Goal: Information Seeking & Learning: Learn about a topic

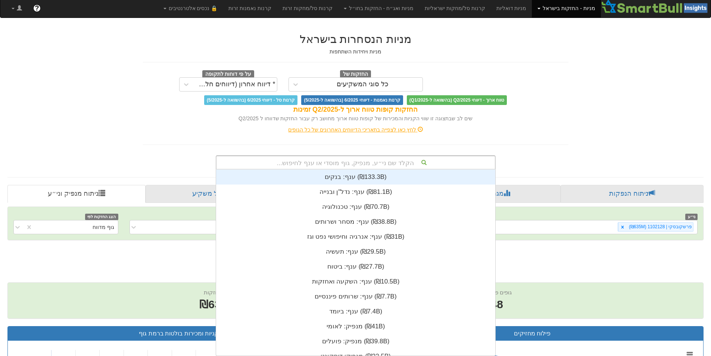
scroll to position [6, 0]
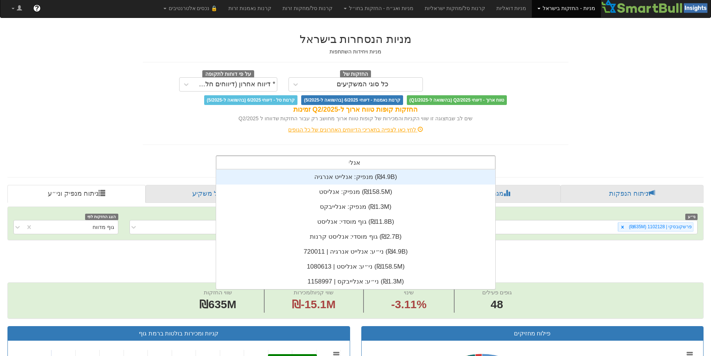
type input "אנליי"
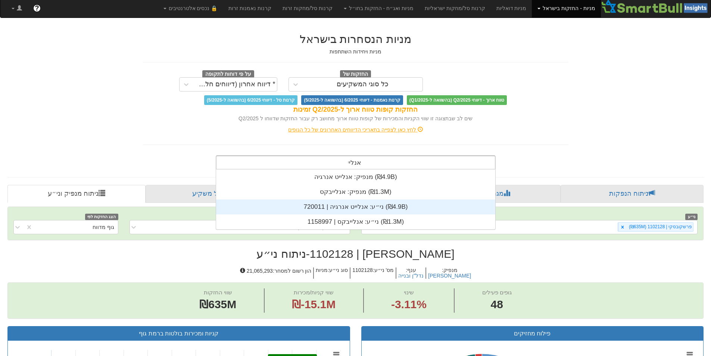
click at [363, 206] on div "ני״ע: ‏אנלייט אנרגיה | 720011 ‎(₪4.9B)‎" at bounding box center [355, 206] width 279 height 15
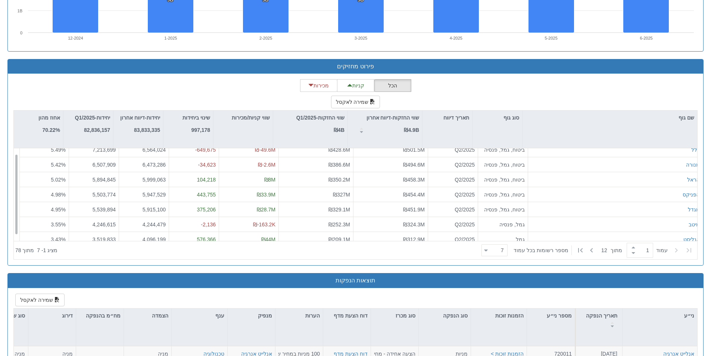
scroll to position [12, 0]
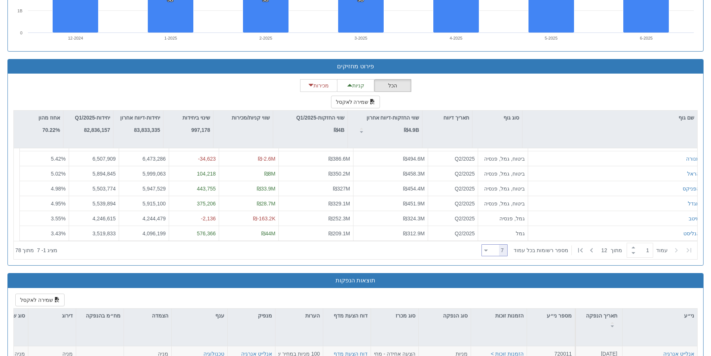
click at [488, 249] on div at bounding box center [486, 250] width 4 height 10
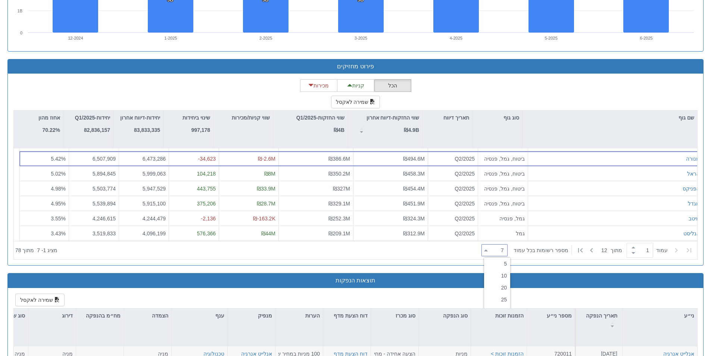
click at [502, 286] on div "20" at bounding box center [497, 287] width 26 height 12
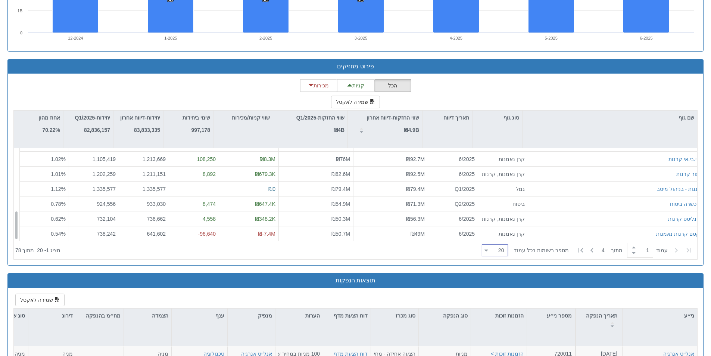
scroll to position [206, 0]
click at [488, 251] on div at bounding box center [486, 250] width 4 height 10
click at [504, 297] on div "25" at bounding box center [500, 299] width 26 height 12
type input "25"
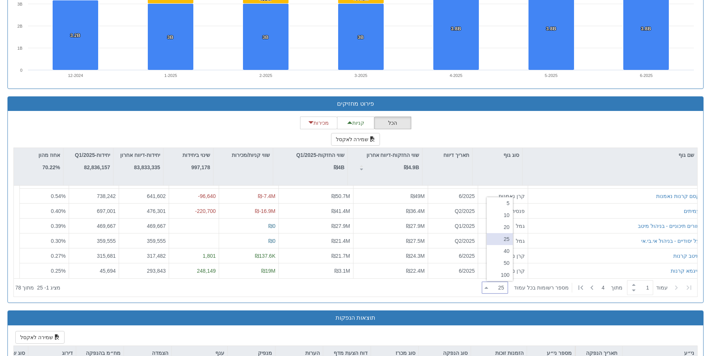
scroll to position [0, 0]
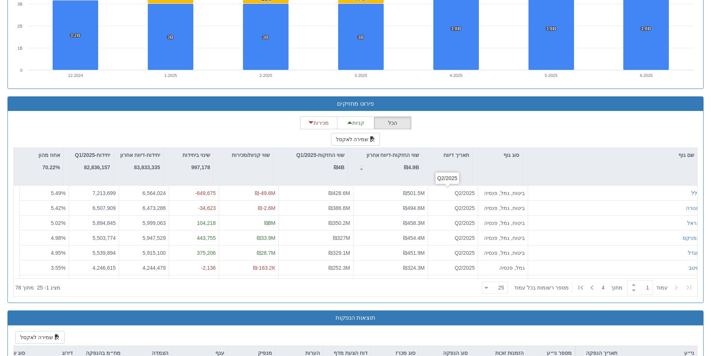
click at [551, 132] on div "הכל קניות מכירות שמירה לאקסל שם גוף סוג גוף תאריך דיווח שווי החזקות-דיווח אחרון…" at bounding box center [355, 206] width 684 height 180
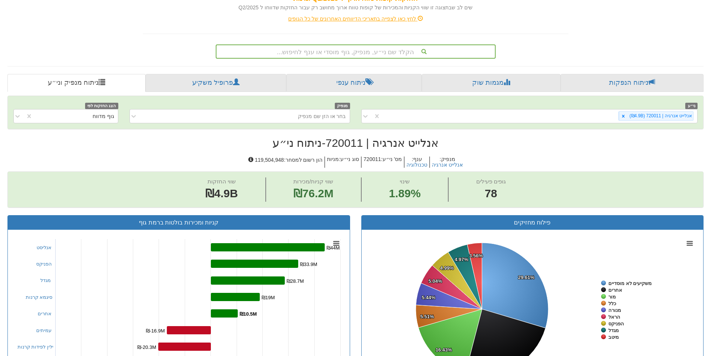
scroll to position [79, 0]
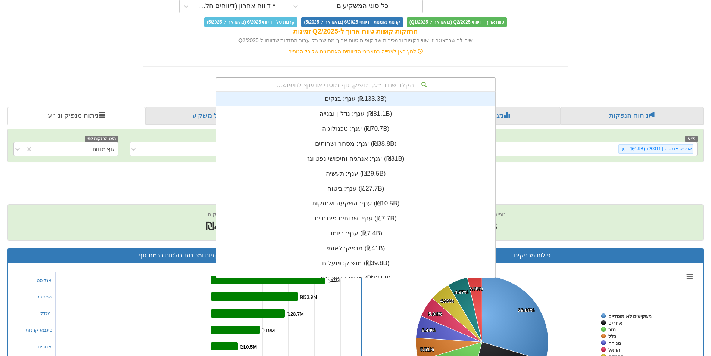
click at [366, 83] on div "הקלד שם ני״ע, מנפיק, גוף מוסדי או ענף לחיפוש..." at bounding box center [355, 84] width 278 height 13
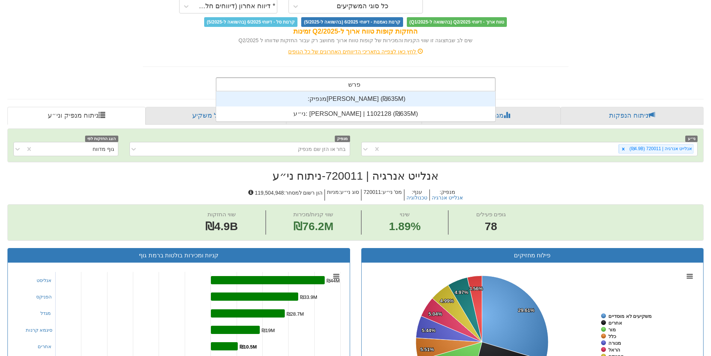
scroll to position [30, 0]
type input "פרשק"
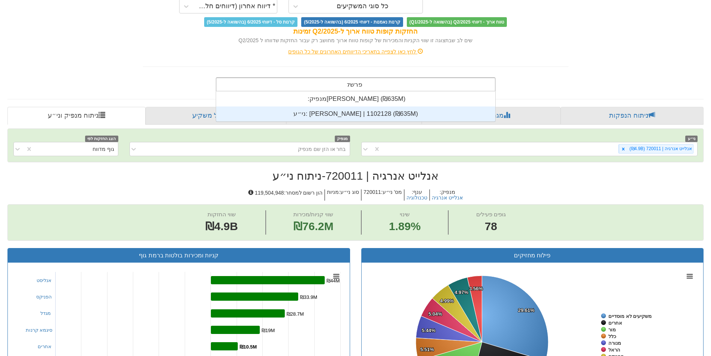
click at [322, 109] on div "ני״ע: [PERSON_NAME] | 1102128 ‎(₪635M)‎" at bounding box center [355, 113] width 279 height 15
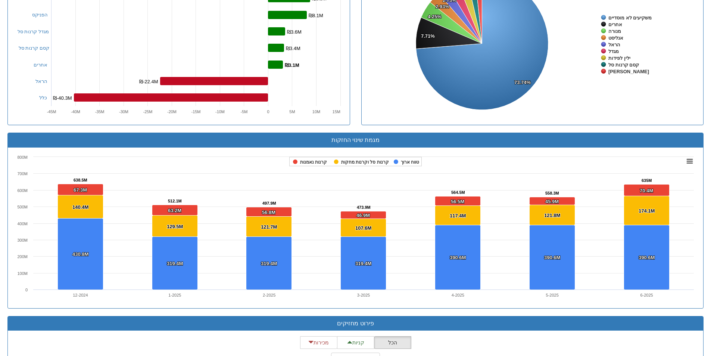
scroll to position [485, 0]
